Goal: Task Accomplishment & Management: Manage account settings

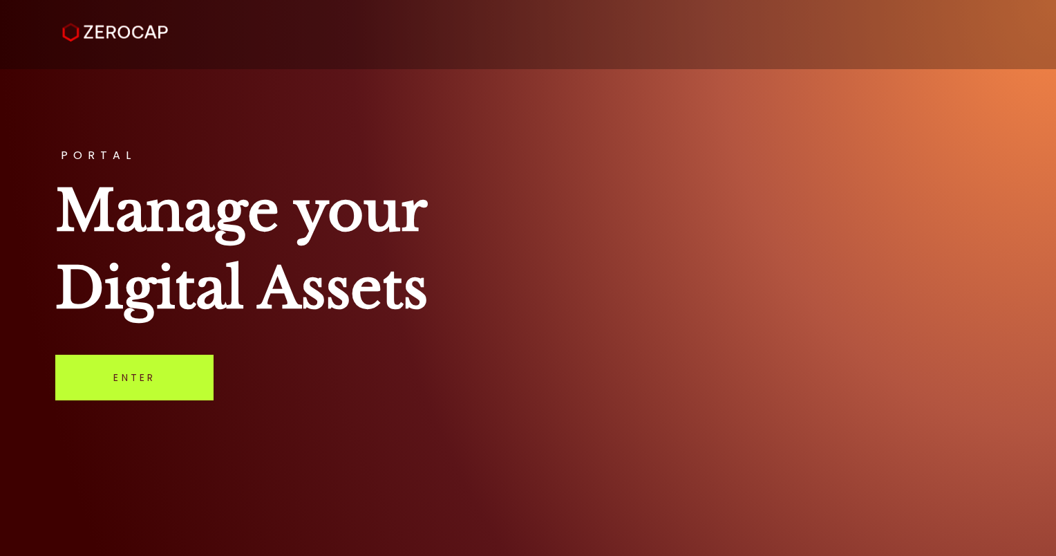
click at [165, 388] on link "Enter" at bounding box center [134, 378] width 158 height 46
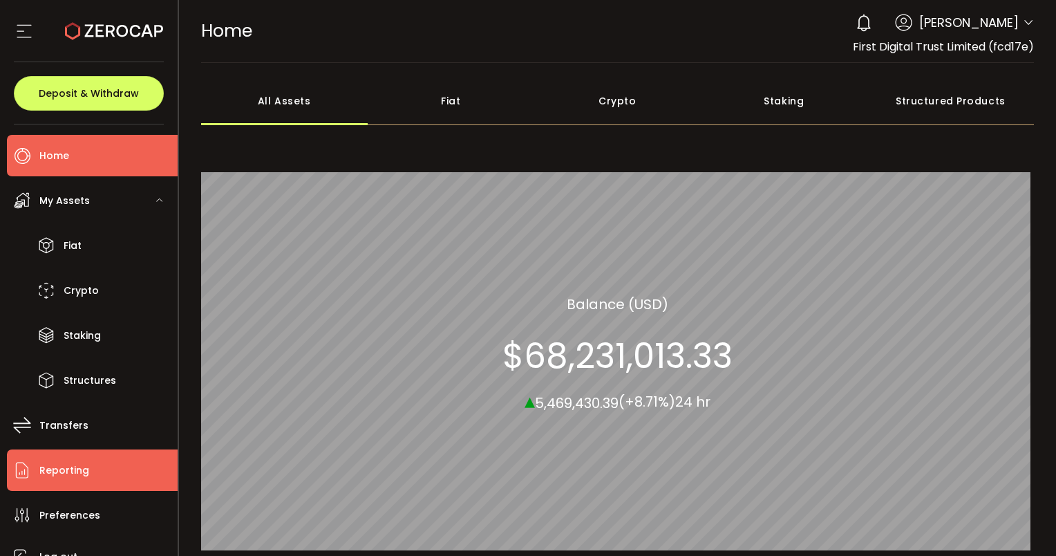
click at [66, 471] on span "Reporting" at bounding box center [64, 470] width 50 height 20
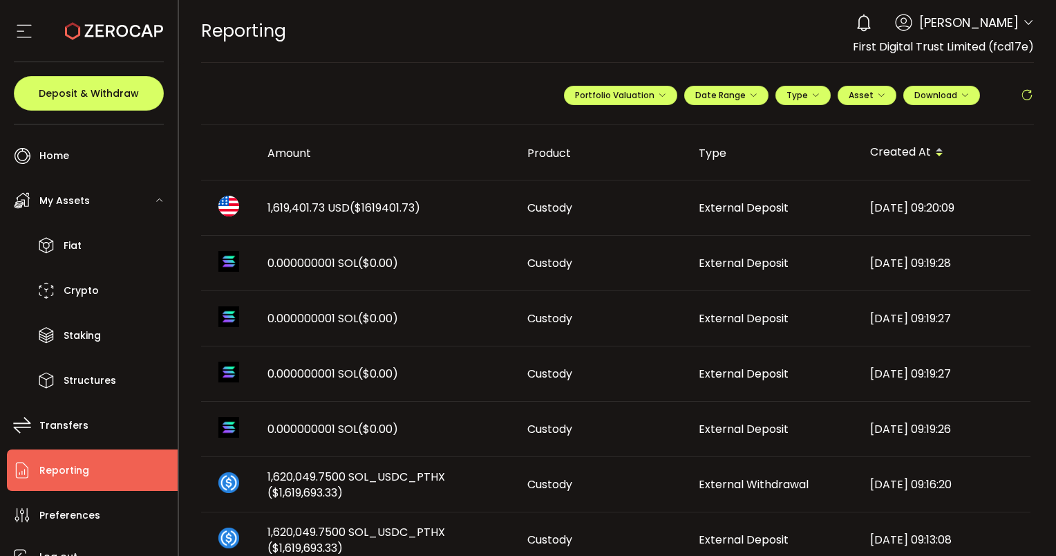
click at [1013, 24] on span "Vincent Chok" at bounding box center [969, 22] width 100 height 19
click at [1023, 24] on icon at bounding box center [1028, 22] width 11 height 11
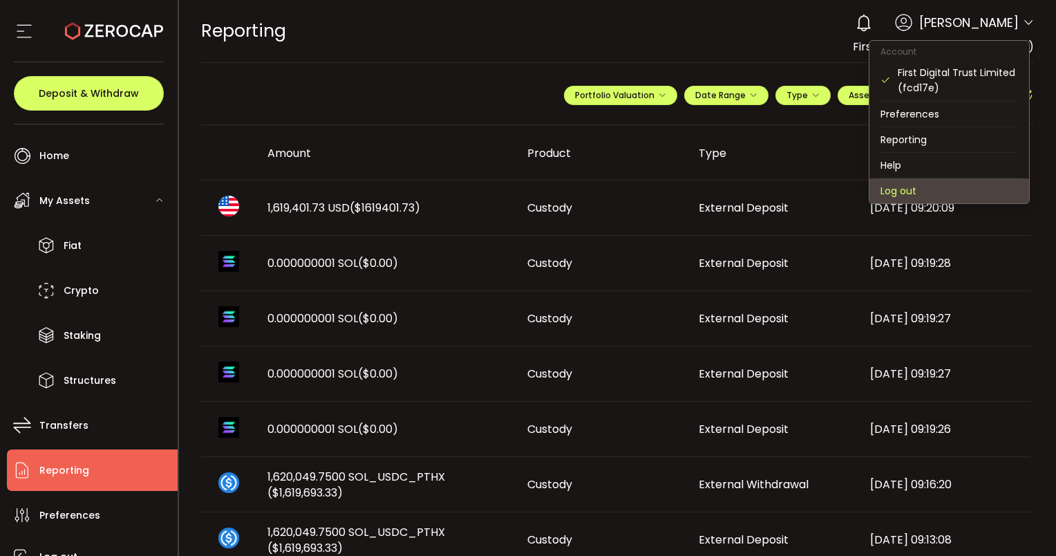
click at [910, 190] on li "Log out" at bounding box center [950, 190] width 160 height 25
